Goal: Unclear

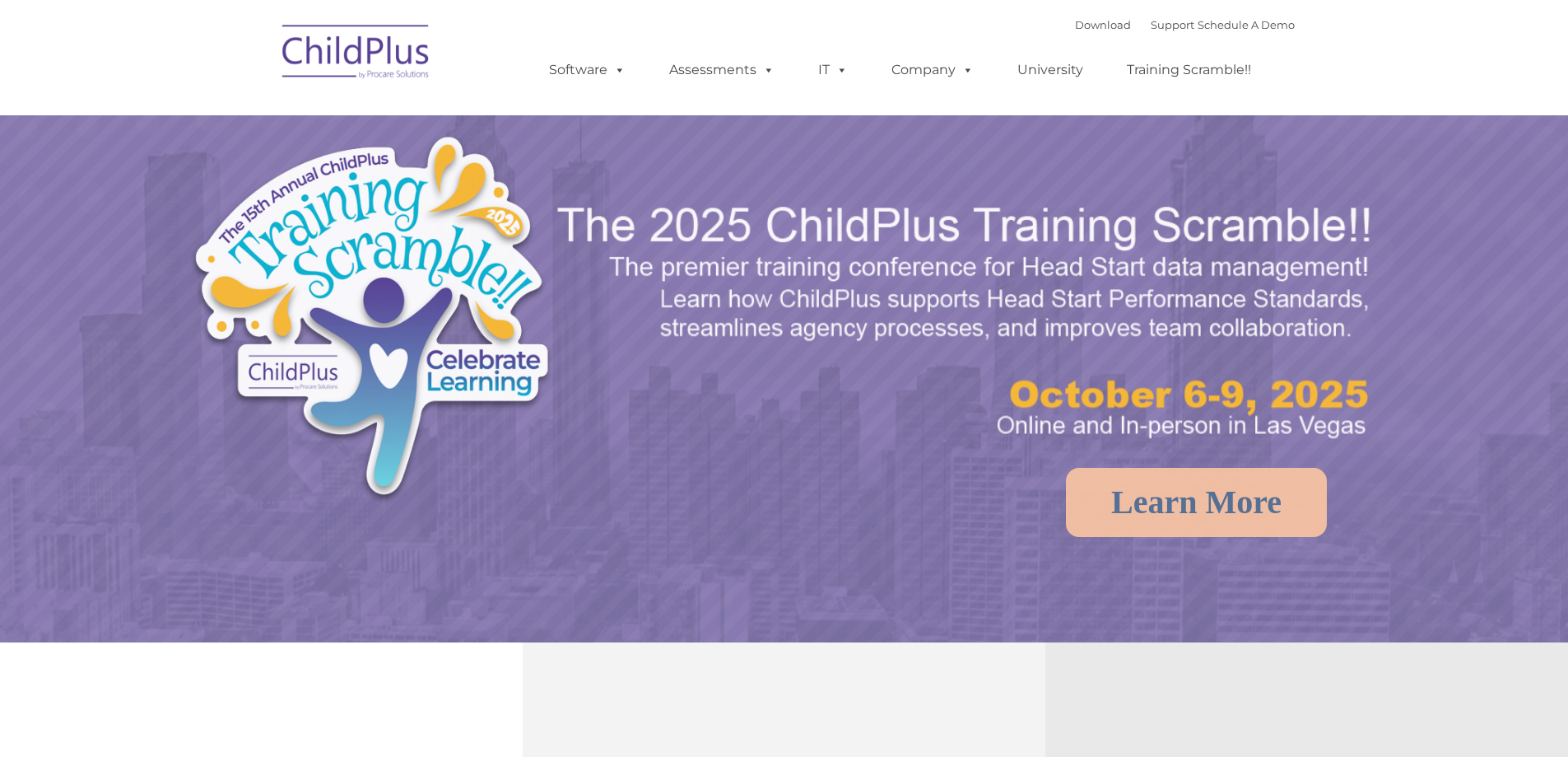
select select "MEDIUM"
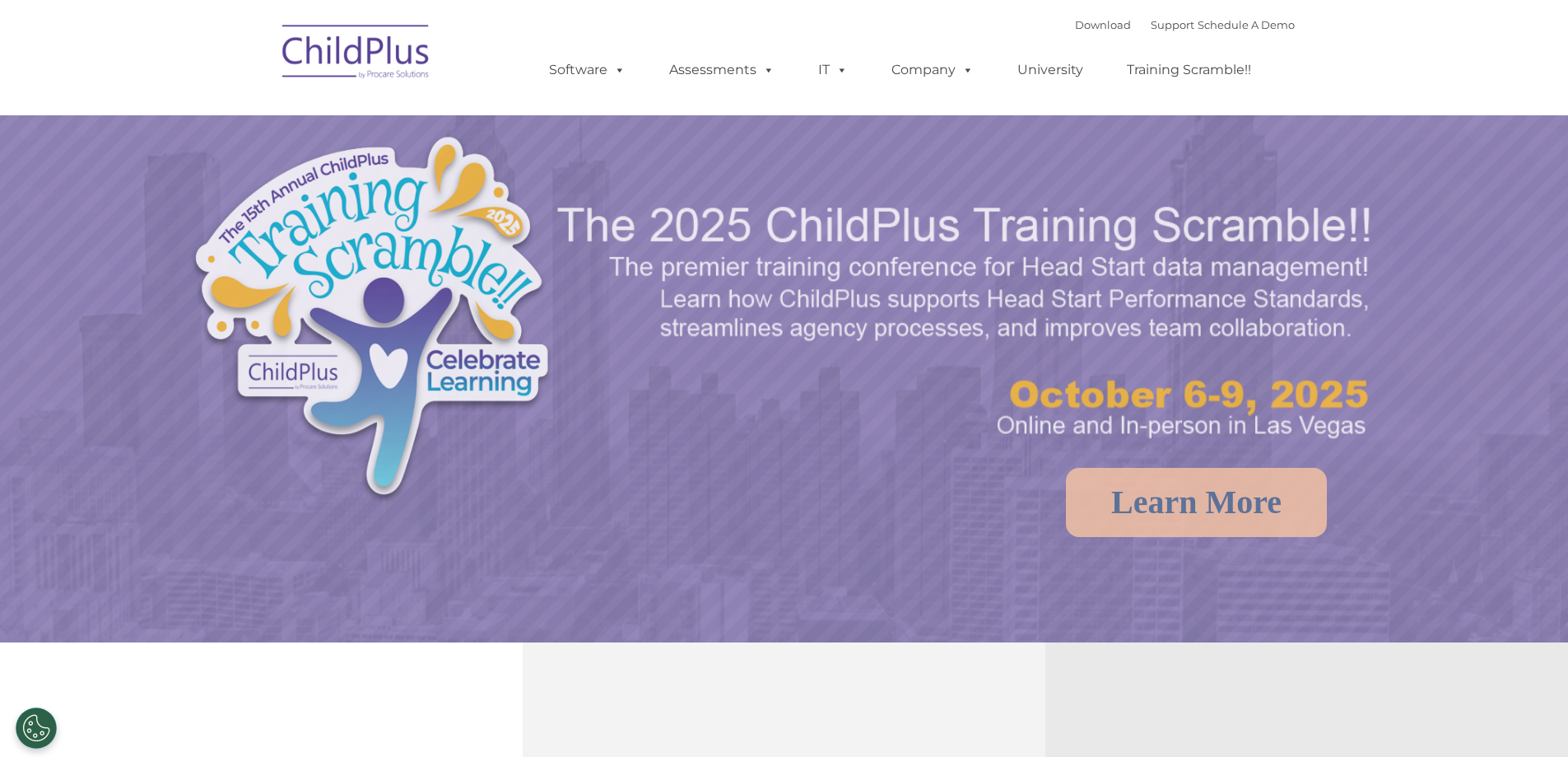
select select "MEDIUM"
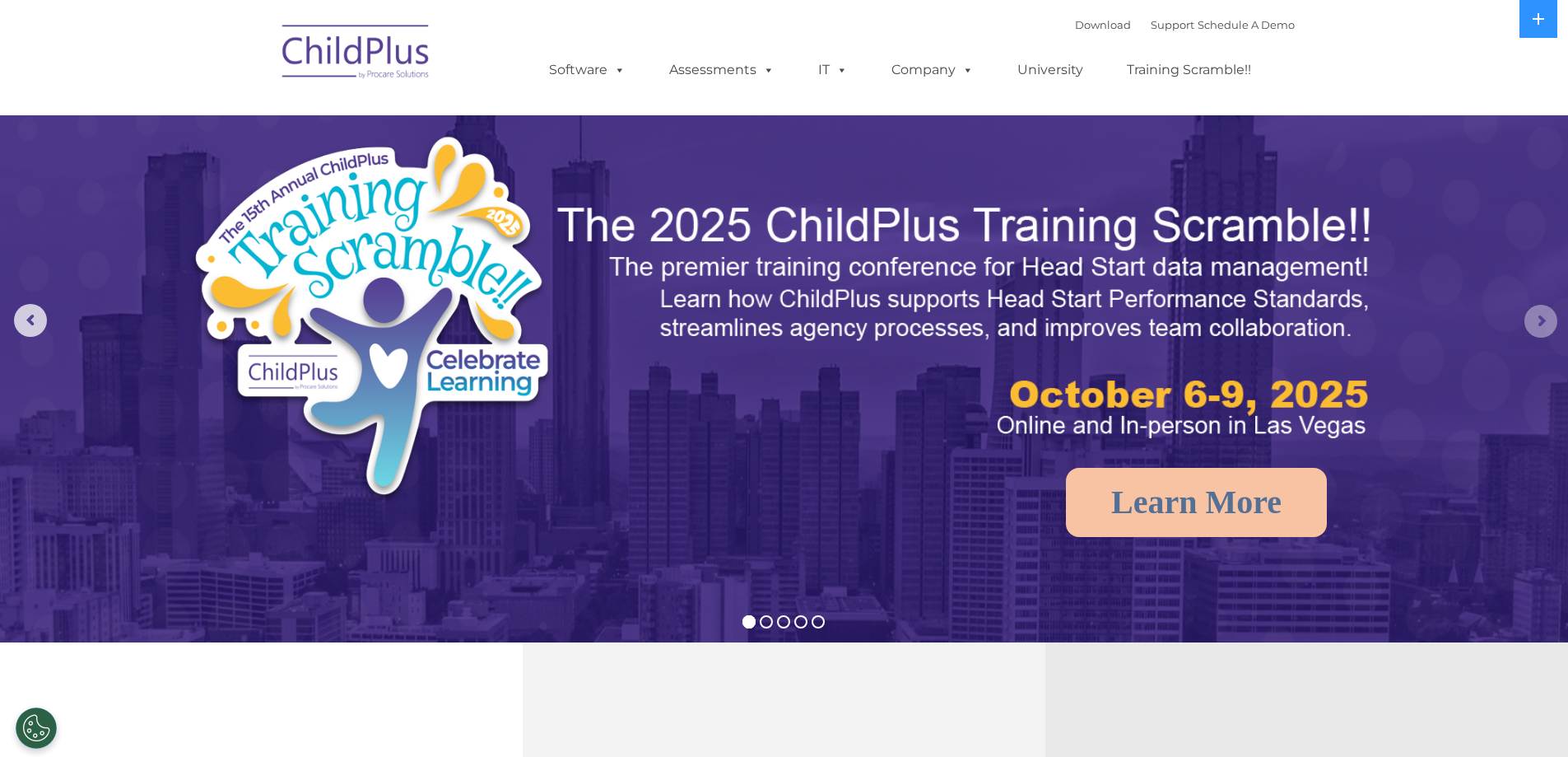
click at [1542, 325] on rs-arrow at bounding box center [1540, 321] width 33 height 33
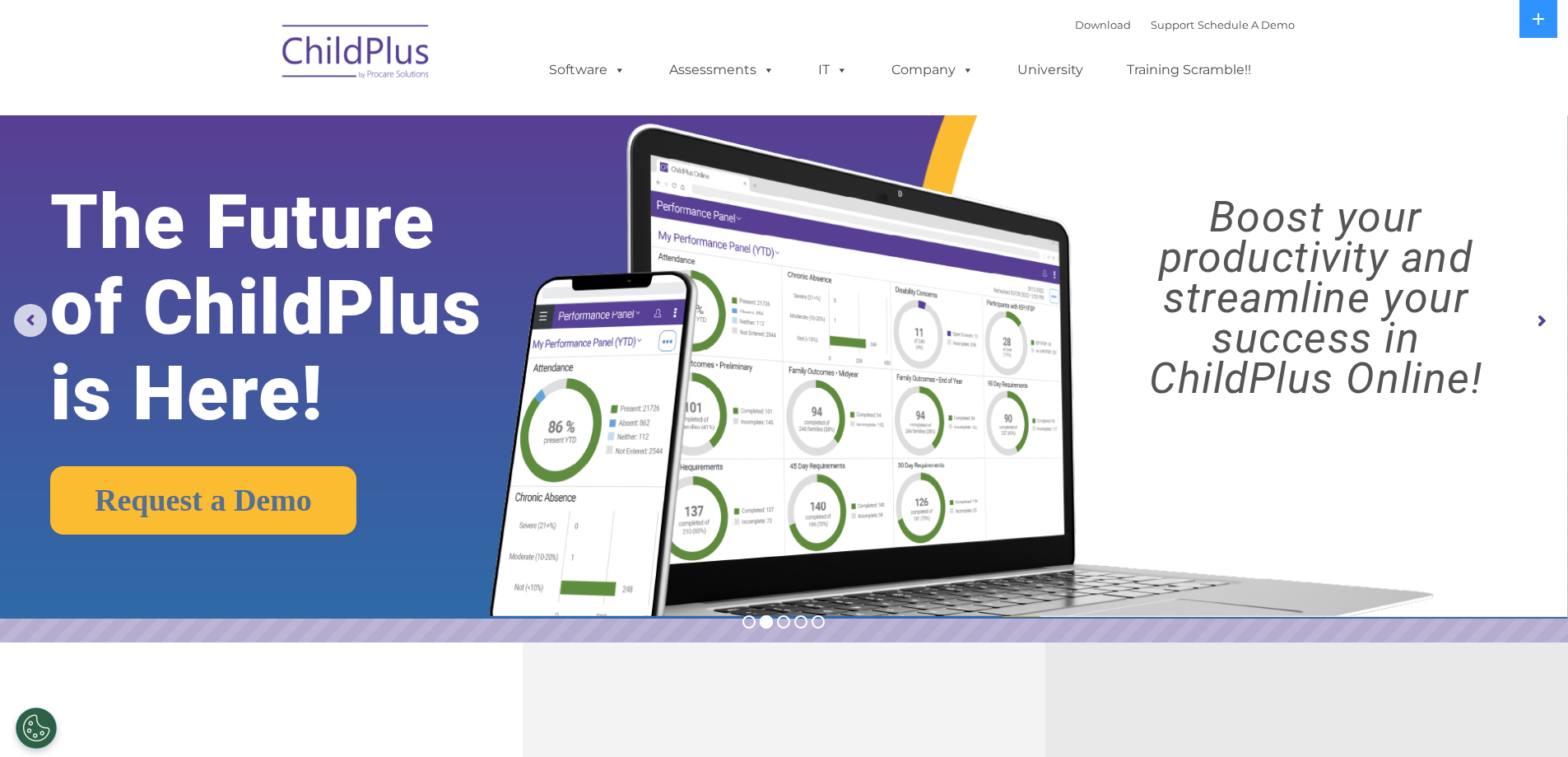
click at [1542, 325] on rs-arrow at bounding box center [1540, 321] width 33 height 33
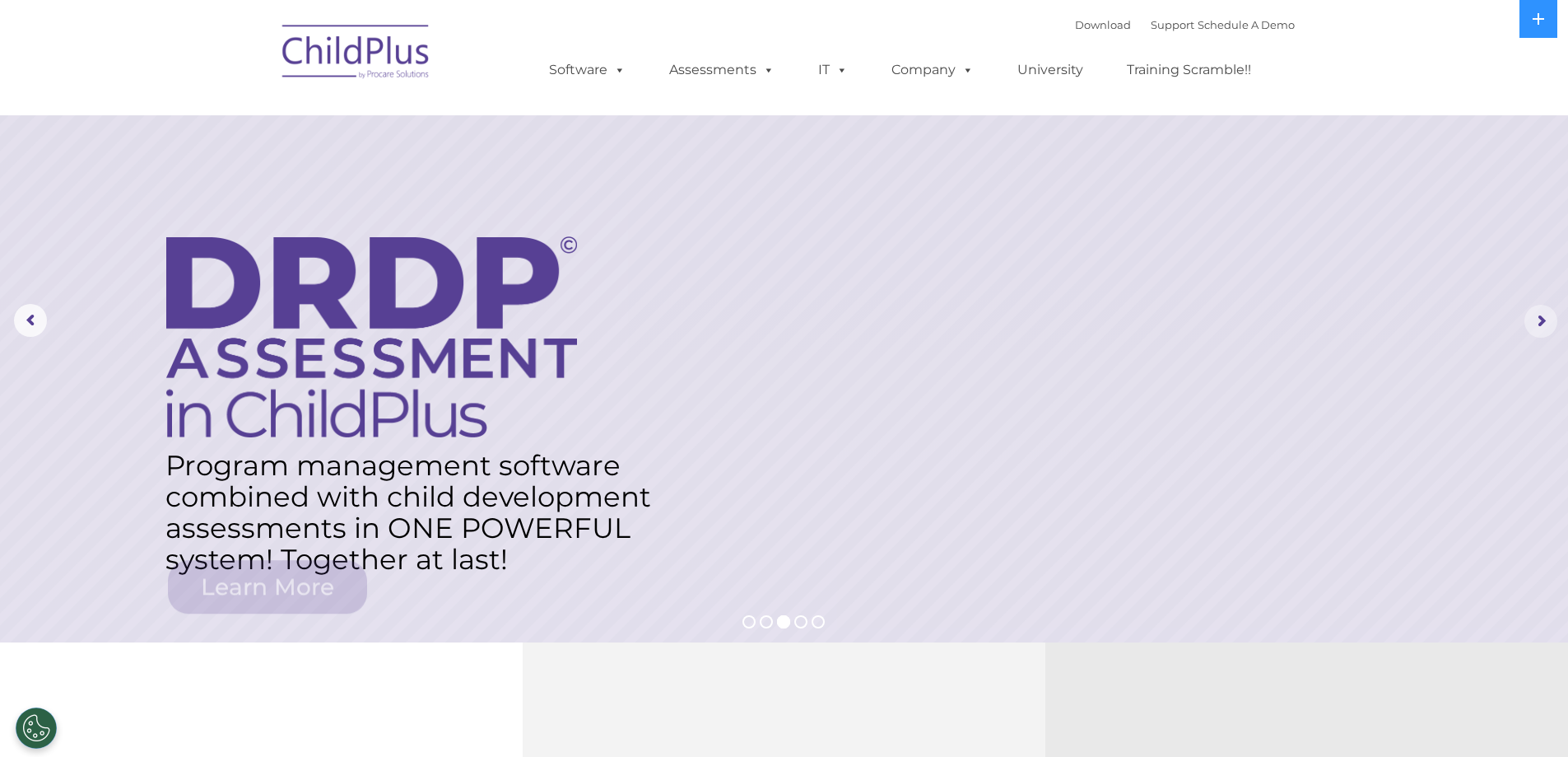
click at [1542, 325] on rs-arrow at bounding box center [1540, 321] width 33 height 33
